Goal: Task Accomplishment & Management: Complete application form

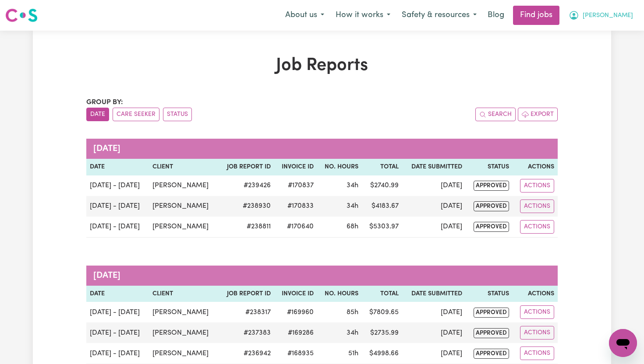
click at [620, 16] on button "[PERSON_NAME]" at bounding box center [601, 15] width 76 height 18
click at [600, 53] on link "My Dashboard" at bounding box center [603, 50] width 69 height 17
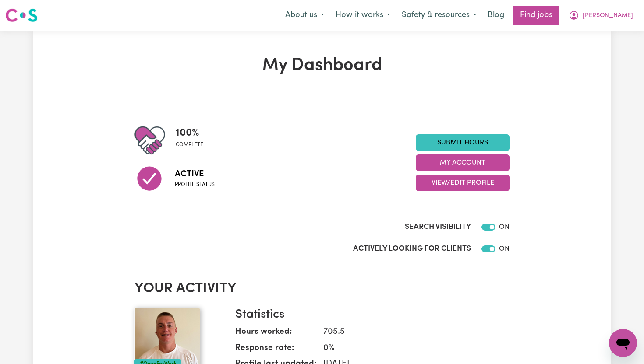
click at [438, 240] on div "Actively Looking for Clients ON" at bounding box center [321, 247] width 375 height 22
click at [455, 142] on link "Submit Hours" at bounding box center [463, 142] width 94 height 17
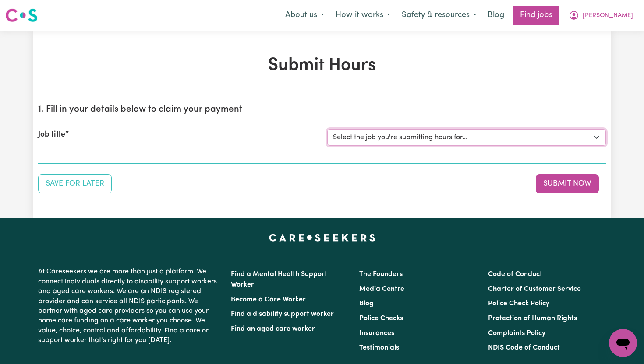
click at [448, 141] on select "Select the job you're submitting hours for... [[PERSON_NAME]] Support Worker To…" at bounding box center [466, 137] width 279 height 17
select select "14121"
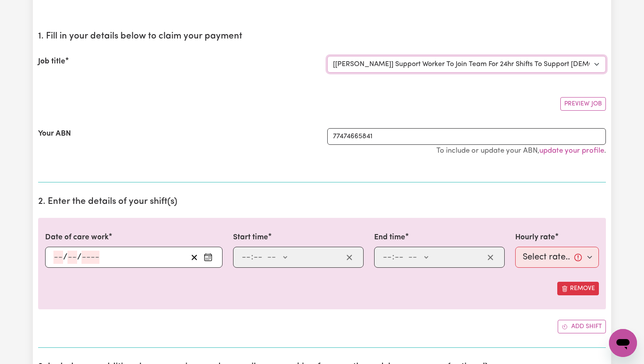
scroll to position [75, 0]
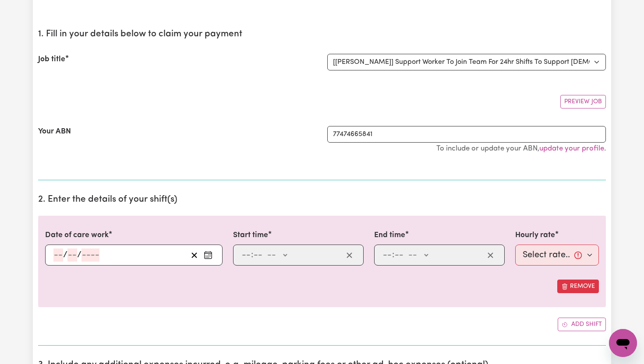
click at [208, 258] on icon "Enter the date of care work" at bounding box center [208, 255] width 9 height 9
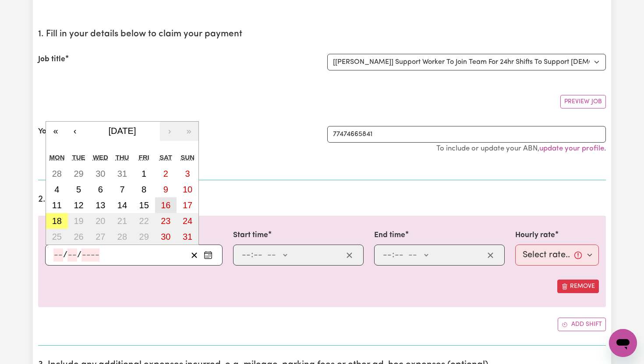
click at [166, 201] on abbr "16" at bounding box center [166, 206] width 10 height 10
type input "[DATE]"
type input "16"
type input "8"
type input "2025"
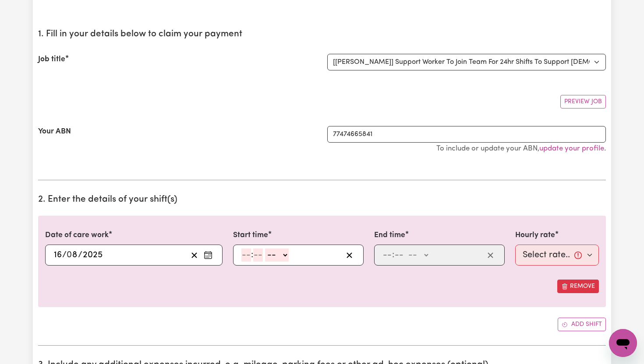
click at [247, 254] on input "number" at bounding box center [246, 255] width 10 height 13
type input "6"
type input "00"
click at [288, 258] on div "6 : 00 -- AM PM" at bounding box center [291, 255] width 102 height 13
click at [287, 258] on select "-- AM PM" at bounding box center [276, 255] width 24 height 13
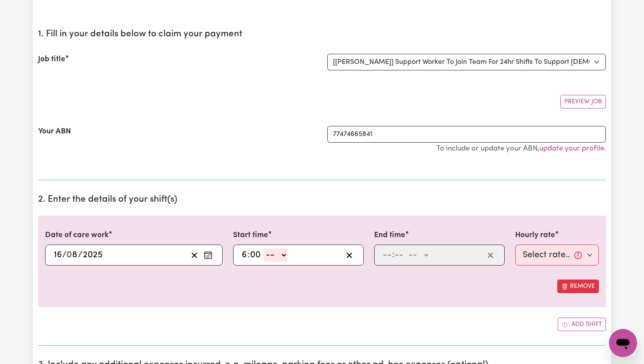
select select "am"
type input "06:00"
type input "0"
click at [390, 255] on input "number" at bounding box center [387, 255] width 10 height 13
type input "10"
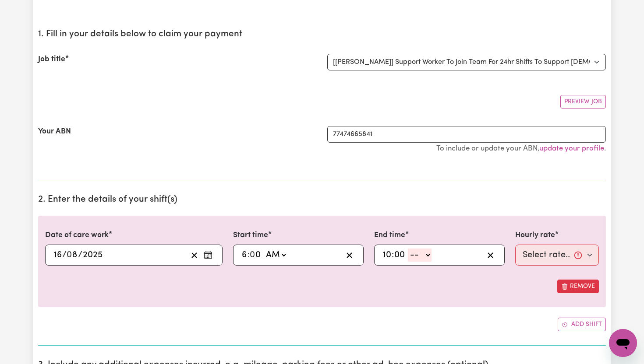
type input "00"
click at [426, 259] on select "-- AM PM" at bounding box center [420, 255] width 24 height 13
select select "pm"
type input "22:00"
type input "0"
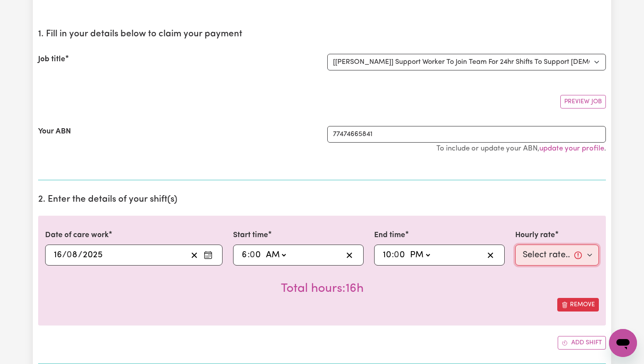
click at [589, 257] on select "Select rate... $65.21 (Weekday) $91.76 ([DATE]) $118.32 ([DATE]) $144.87 (Publi…" at bounding box center [557, 255] width 84 height 21
select select "91.76-[DATE]"
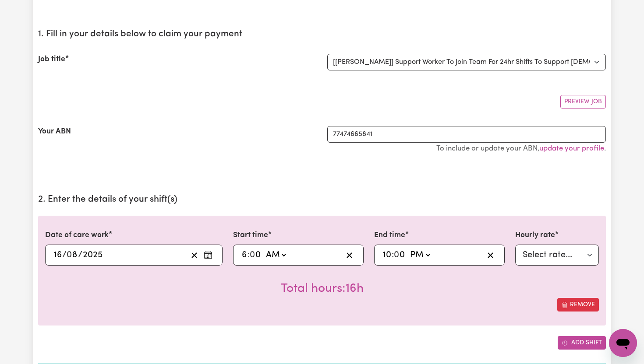
click at [586, 338] on button "Add shift" at bounding box center [581, 343] width 48 height 14
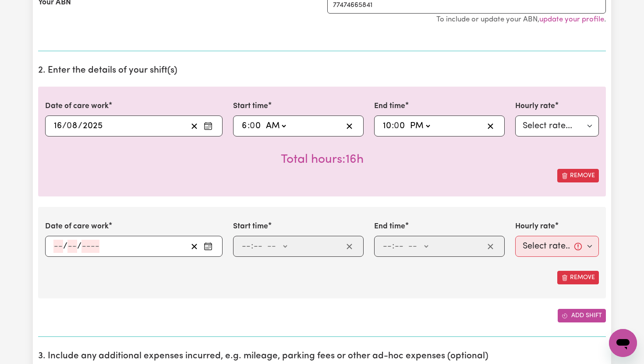
scroll to position [226, 0]
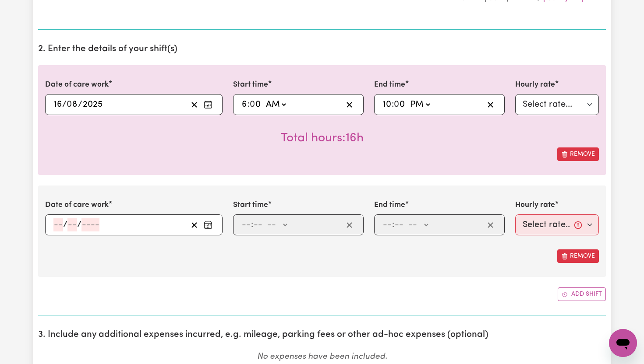
click at [208, 222] on rect "Enter the date of care work" at bounding box center [208, 225] width 7 height 7
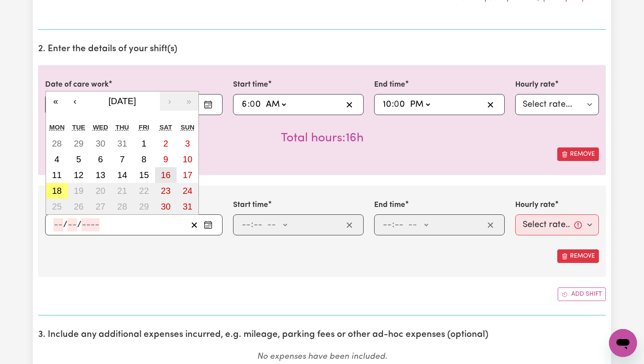
click at [164, 174] on abbr "16" at bounding box center [166, 175] width 10 height 10
type input "[DATE]"
type input "16"
type input "8"
type input "2025"
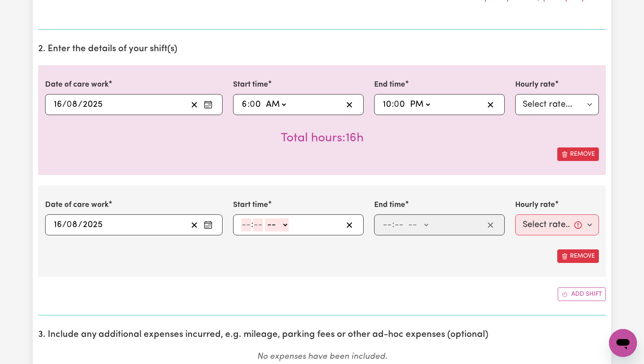
click at [244, 223] on input "number" at bounding box center [246, 225] width 10 height 13
type input "10"
type input "00"
click at [282, 225] on select "-- AM PM" at bounding box center [279, 225] width 24 height 13
select select "pm"
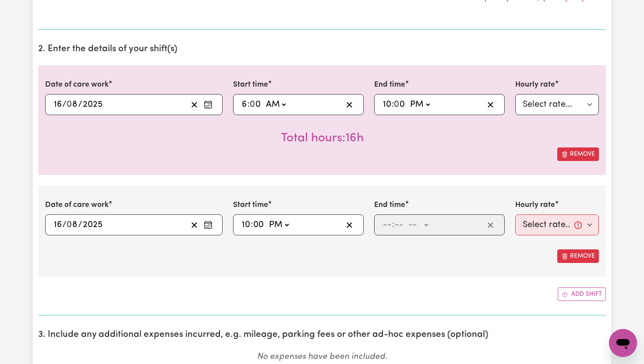
type input "22:00"
type input "0"
click at [384, 227] on input "number" at bounding box center [387, 225] width 10 height 13
type input "11"
type input "00"
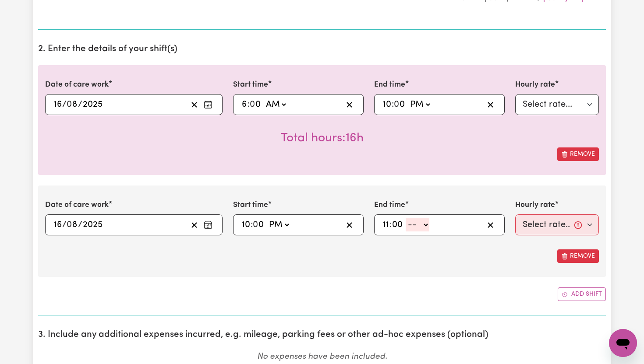
click at [427, 227] on select "-- AM PM" at bounding box center [418, 225] width 24 height 13
select select "pm"
type input "23:00"
type input "0"
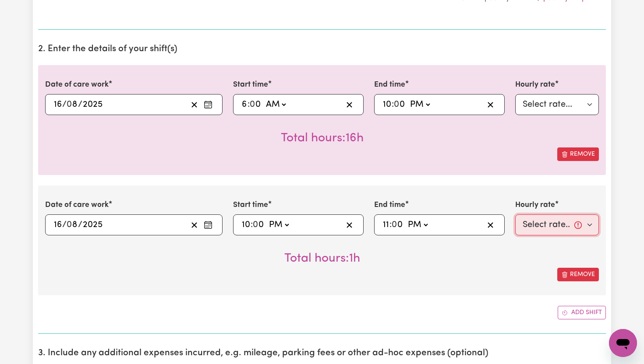
click at [592, 229] on select "Select rate... $65.21 (Weekday) $91.76 ([DATE]) $118.32 ([DATE]) $144.87 (Publi…" at bounding box center [557, 225] width 84 height 21
select select "276.32-Overnight"
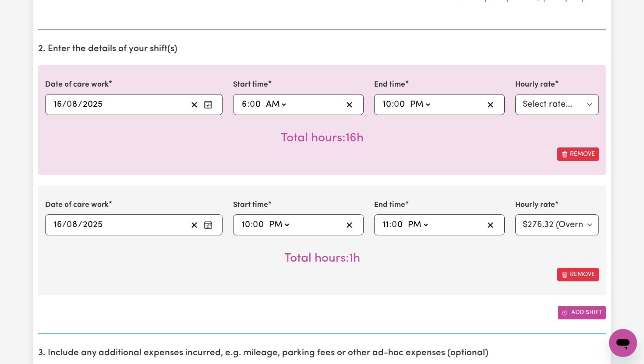
click at [576, 309] on button "Add shift" at bounding box center [581, 313] width 48 height 14
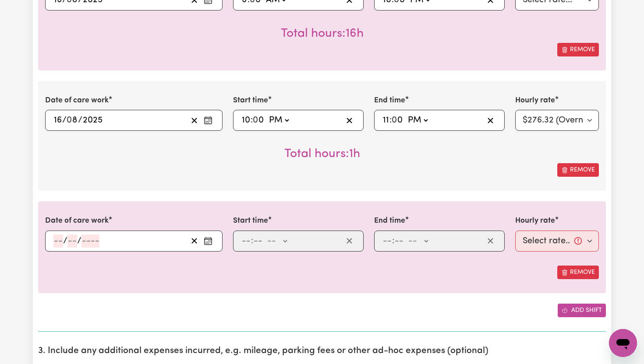
scroll to position [331, 0]
click at [211, 243] on icon "Enter the date of care work" at bounding box center [208, 240] width 9 height 9
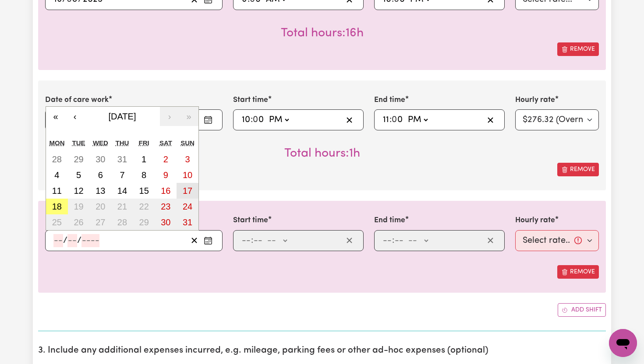
click at [183, 193] on abbr "17" at bounding box center [188, 191] width 10 height 10
type input "[DATE]"
type input "17"
type input "8"
type input "2025"
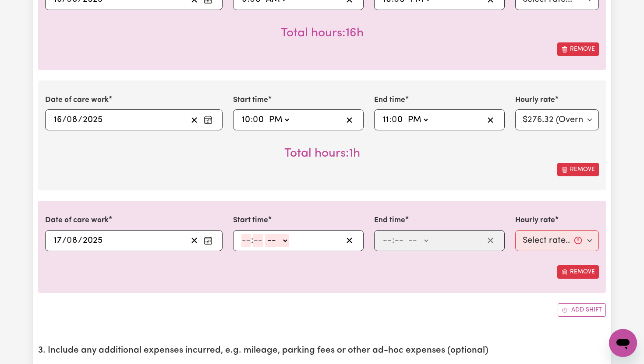
click at [249, 238] on input "number" at bounding box center [246, 240] width 10 height 13
type input "6"
type input "00"
click at [285, 243] on select "-- AM PM" at bounding box center [276, 240] width 24 height 13
select select "am"
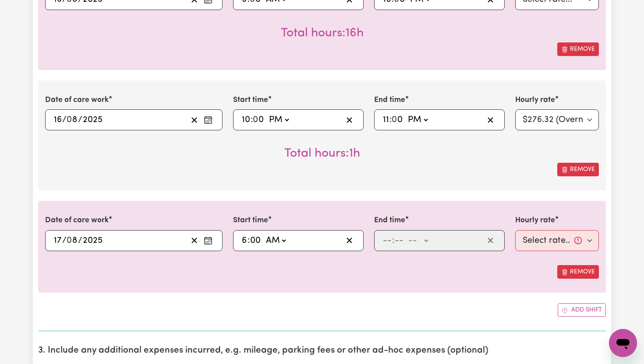
type input "06:00"
type input "0"
click at [388, 246] on input "number" at bounding box center [387, 240] width 10 height 13
type input "10"
type input "00"
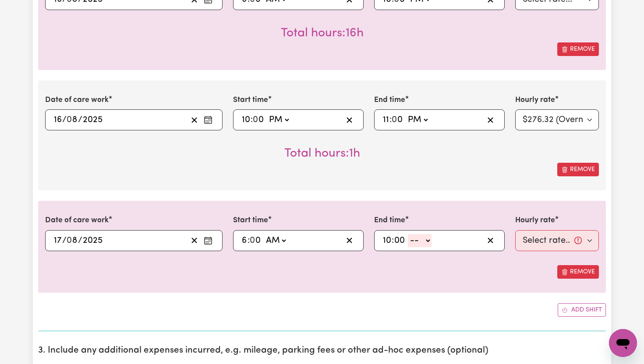
click at [430, 242] on select "-- AM PM" at bounding box center [420, 240] width 24 height 13
select select "pm"
type input "22:00"
type input "0"
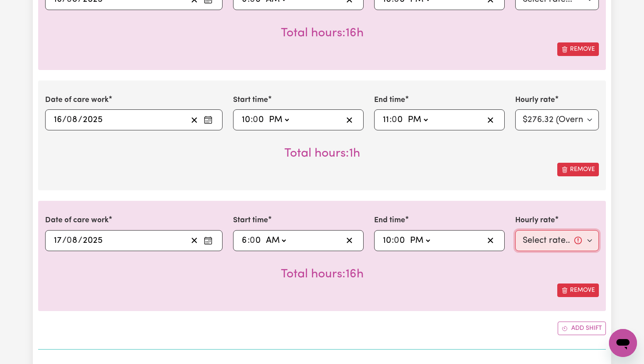
click at [593, 243] on select "Select rate... $65.21 (Weekday) $91.76 ([DATE]) $118.32 ([DATE]) $144.87 (Publi…" at bounding box center [557, 240] width 84 height 21
select select "118.32-[DATE]"
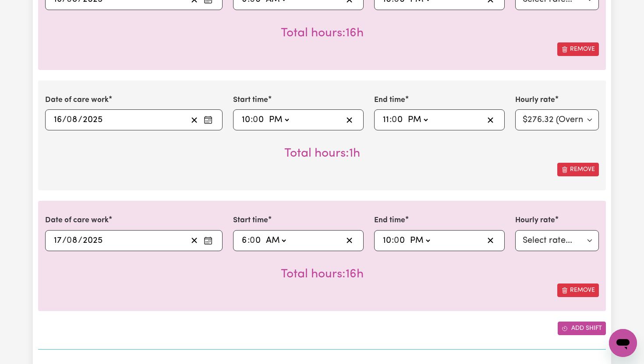
click at [576, 328] on button "Add shift" at bounding box center [581, 329] width 48 height 14
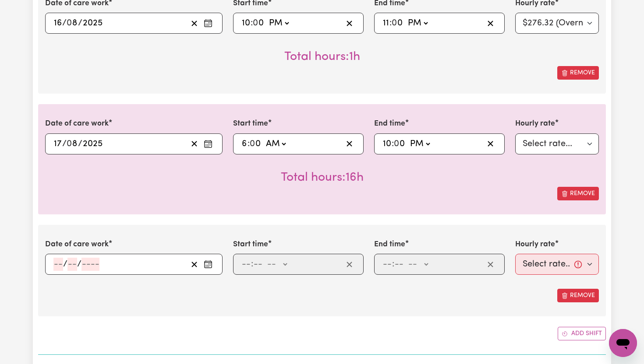
scroll to position [428, 0]
click at [212, 264] on icon "Enter the date of care work" at bounding box center [208, 264] width 9 height 9
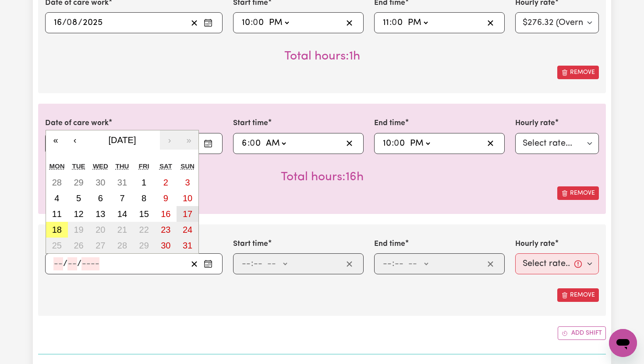
click at [193, 220] on button "17" at bounding box center [187, 214] width 22 height 16
type input "[DATE]"
type input "17"
type input "8"
type input "2025"
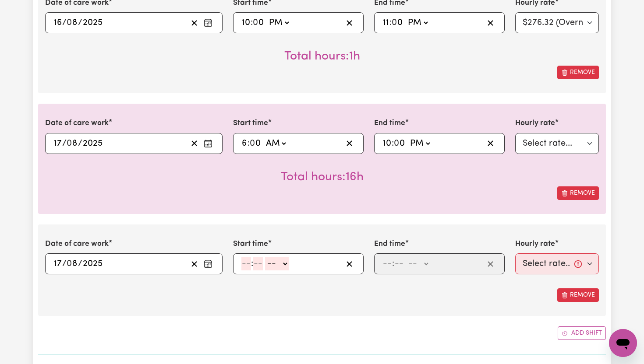
click at [247, 267] on input "number" at bounding box center [246, 264] width 10 height 13
type input "10"
type input "00"
click at [287, 265] on select "-- AM PM" at bounding box center [279, 264] width 24 height 13
select select "pm"
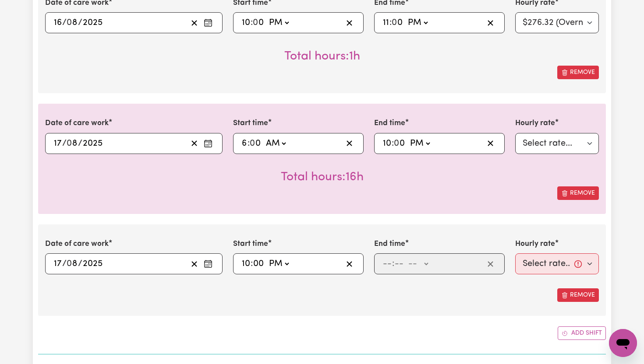
type input "22:00"
type input "0"
click at [389, 265] on input "number" at bounding box center [387, 264] width 10 height 13
type input "11"
type input "00"
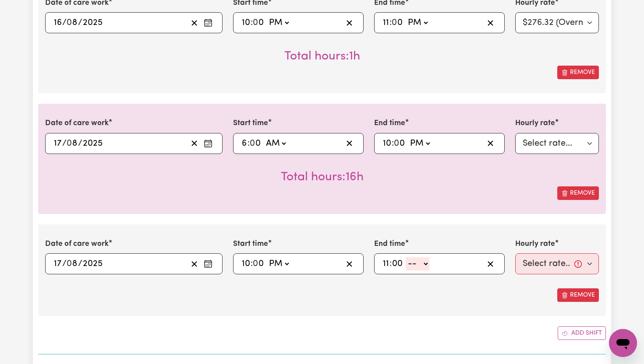
click at [427, 268] on select "-- AM PM" at bounding box center [418, 264] width 24 height 13
select select "pm"
type input "23:00"
type input "0"
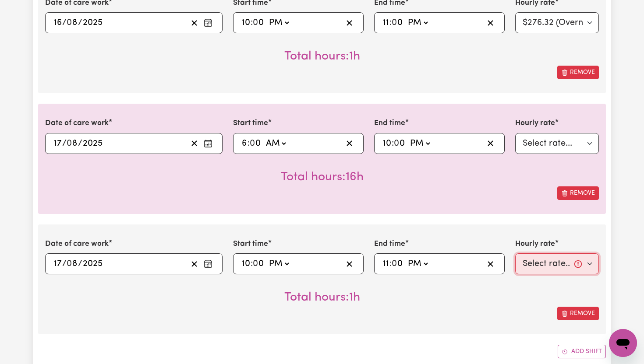
click at [590, 265] on select "Select rate... $65.21 (Weekday) $91.76 ([DATE]) $118.32 ([DATE]) $144.87 (Publi…" at bounding box center [557, 264] width 84 height 21
select select "276.32-Overnight"
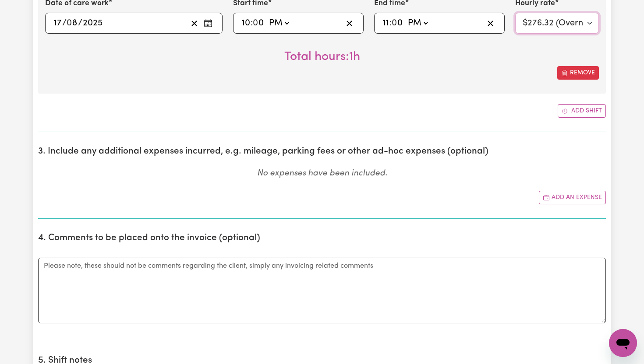
scroll to position [670, 0]
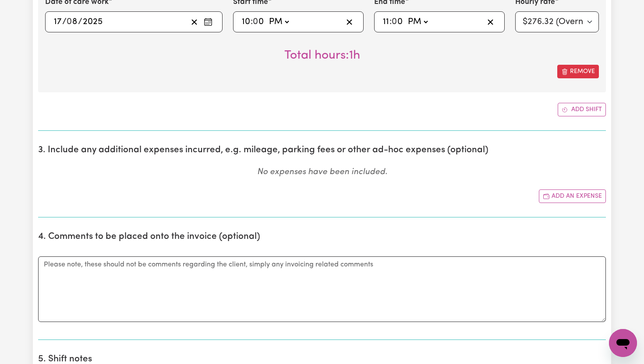
click at [575, 201] on button "Add an expense" at bounding box center [572, 197] width 67 height 14
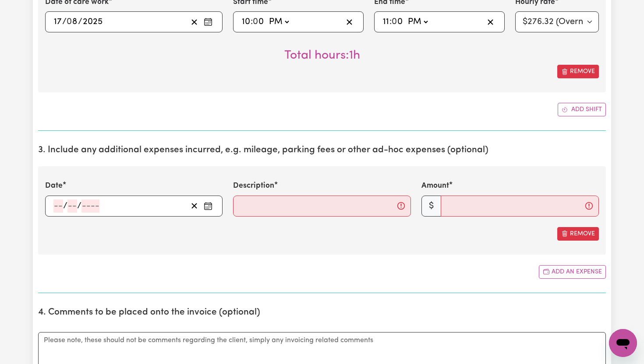
click at [208, 205] on icon "Enter the date of expense" at bounding box center [208, 205] width 7 height 0
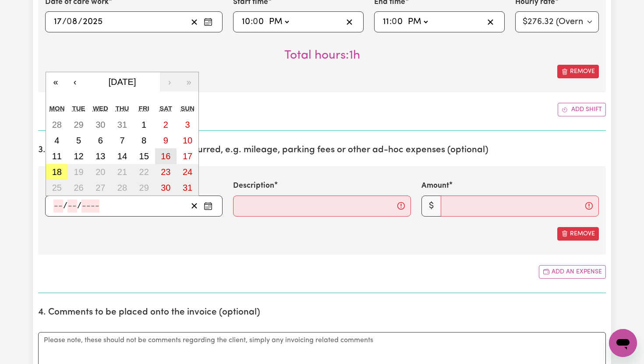
click at [164, 156] on abbr "16" at bounding box center [166, 157] width 10 height 10
type input "[DATE]"
type input "16"
type input "8"
type input "2025"
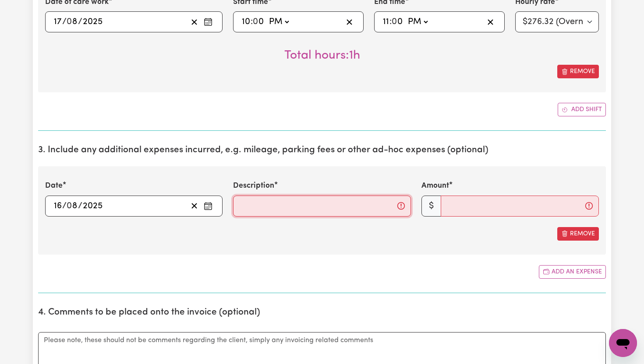
drag, startPoint x: 590, startPoint y: 265, endPoint x: 260, endPoint y: 204, distance: 336.3
click at [260, 204] on input "Description" at bounding box center [321, 206] width 177 height 21
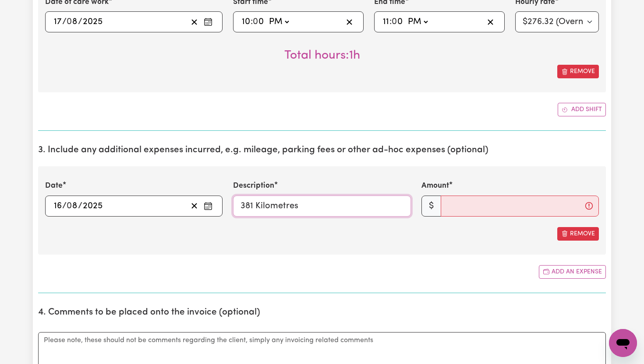
type input "381 Kilometres"
click at [455, 206] on input "Amount" at bounding box center [520, 206] width 158 height 21
type input "381.00"
click at [450, 296] on div "1. Fill in your details below to claim your payment Job title Select the job yo…" at bounding box center [322, 211] width 568 height 1568
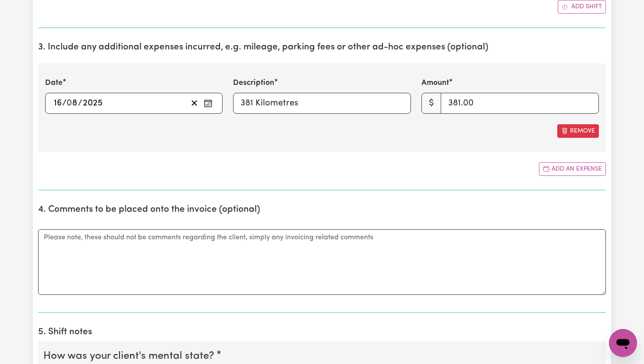
scroll to position [775, 0]
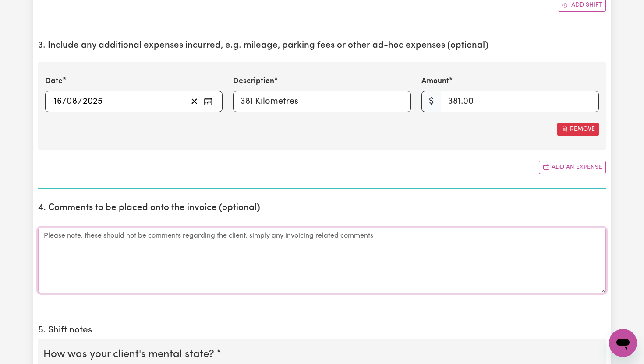
drag, startPoint x: 260, startPoint y: 204, endPoint x: 339, endPoint y: 272, distance: 104.6
click at [339, 272] on textarea "Comments" at bounding box center [322, 261] width 568 height 66
click at [301, 242] on textarea "Comments" at bounding box center [322, 261] width 568 height 66
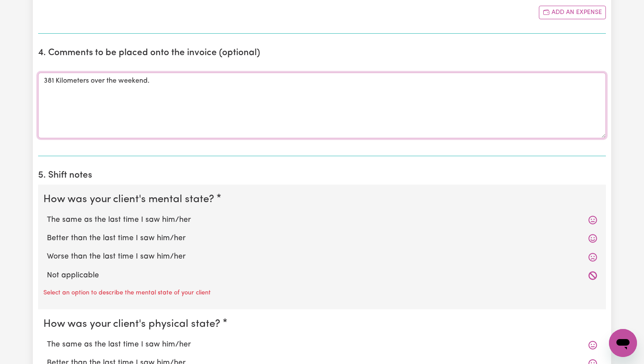
scroll to position [932, 0]
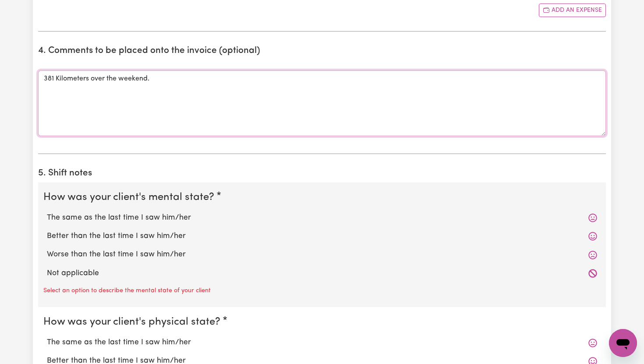
type textarea "381 Kilometers over the weekend."
click at [102, 217] on label "The same as the last time I saw him/her" at bounding box center [322, 217] width 550 height 11
click at [47, 212] on input "The same as the last time I saw him/her" at bounding box center [46, 212] width 0 height 0
radio input "true"
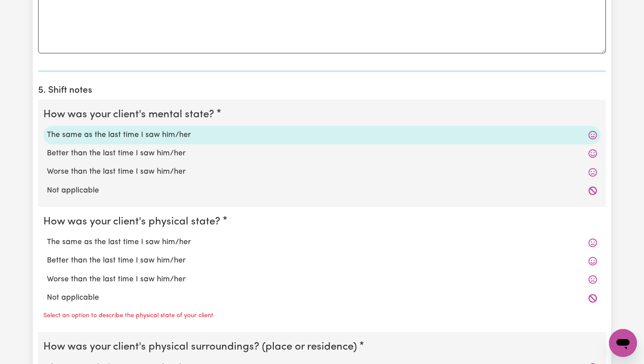
scroll to position [1020, 0]
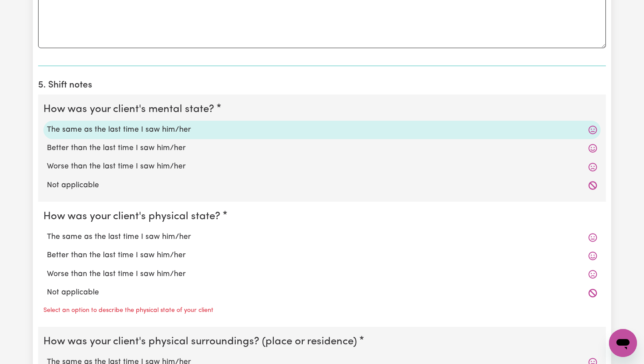
click at [102, 239] on label "The same as the last time I saw him/her" at bounding box center [322, 237] width 550 height 11
click at [47, 232] on input "The same as the last time I saw him/her" at bounding box center [46, 231] width 0 height 0
radio input "true"
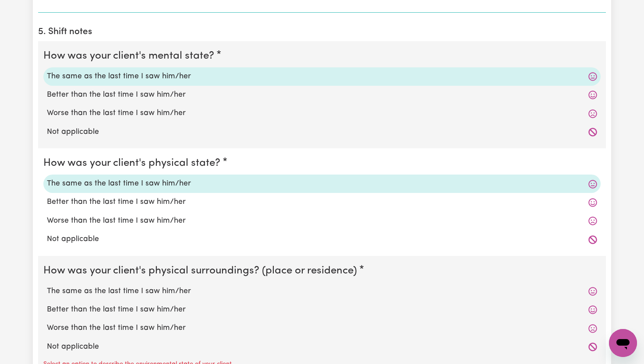
scroll to position [1075, 0]
click at [88, 286] on label "The same as the last time I saw him/her" at bounding box center [322, 290] width 550 height 11
click at [47, 285] on input "The same as the last time I saw him/her" at bounding box center [46, 285] width 0 height 0
radio input "true"
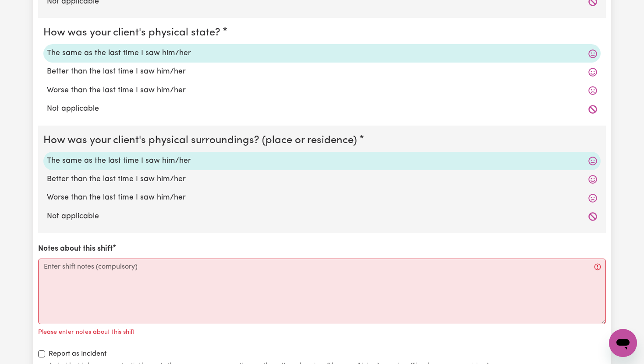
scroll to position [1206, 0]
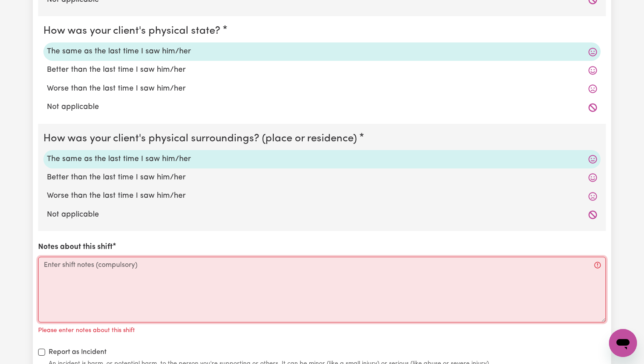
click at [88, 286] on textarea "Notes about this shift" at bounding box center [322, 290] width 568 height 66
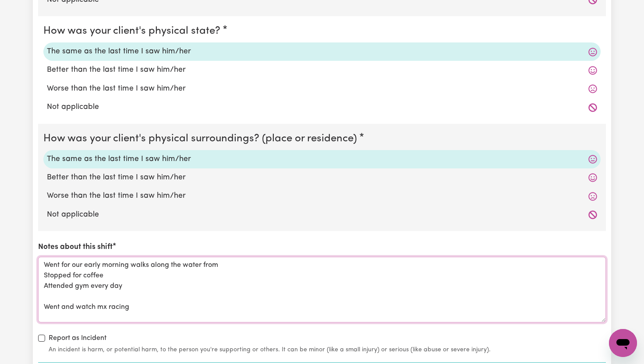
scroll to position [4, 0]
click at [139, 306] on textarea "Went for our early morning walks along the water from Stopped for coffee Attend…" at bounding box center [322, 290] width 568 height 66
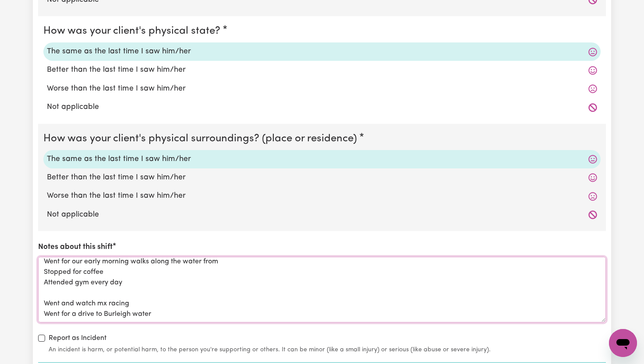
type textarea "Went for our early morning walks along the water from Stopped for coffee Attend…"
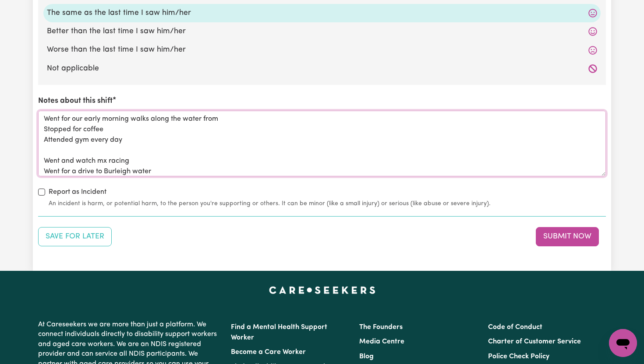
scroll to position [1356, 0]
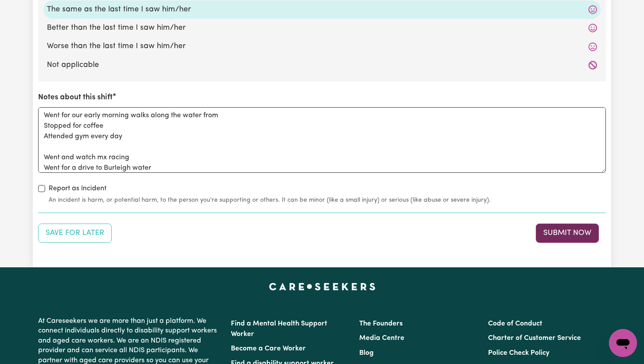
click at [561, 239] on button "Submit Now" at bounding box center [567, 233] width 63 height 19
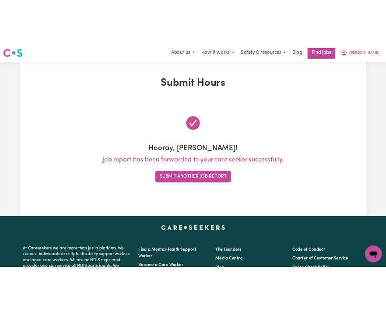
scroll to position [0, 0]
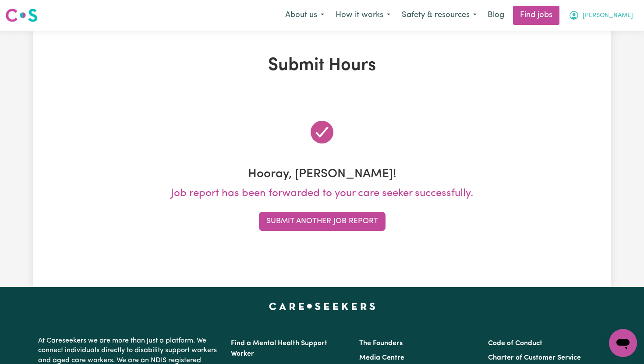
click at [625, 16] on span "[PERSON_NAME]" at bounding box center [607, 16] width 50 height 10
click at [612, 42] on link "My Dashboard" at bounding box center [603, 50] width 69 height 17
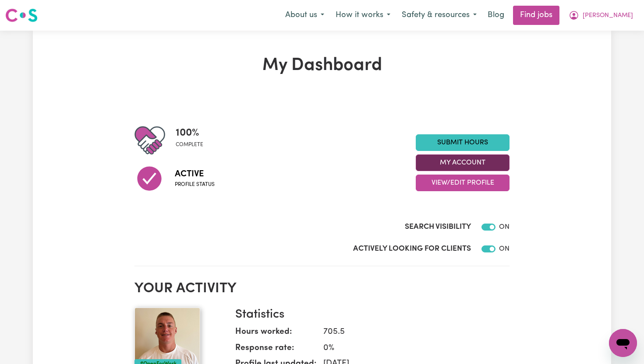
click at [491, 161] on button "My Account" at bounding box center [463, 163] width 94 height 17
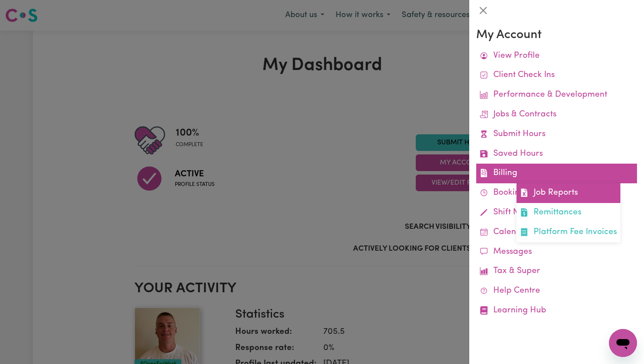
click at [538, 190] on link "Job Reports" at bounding box center [568, 193] width 104 height 20
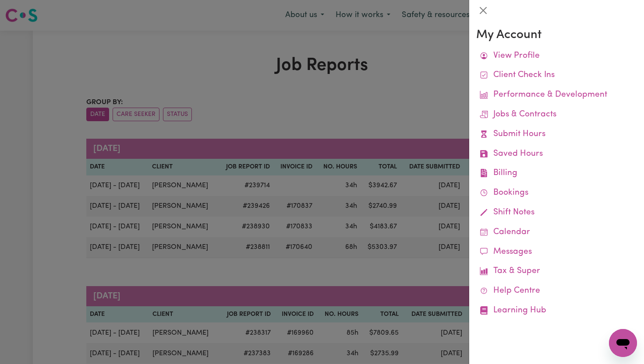
click at [414, 102] on div at bounding box center [322, 182] width 644 height 364
